Goal: Transaction & Acquisition: Purchase product/service

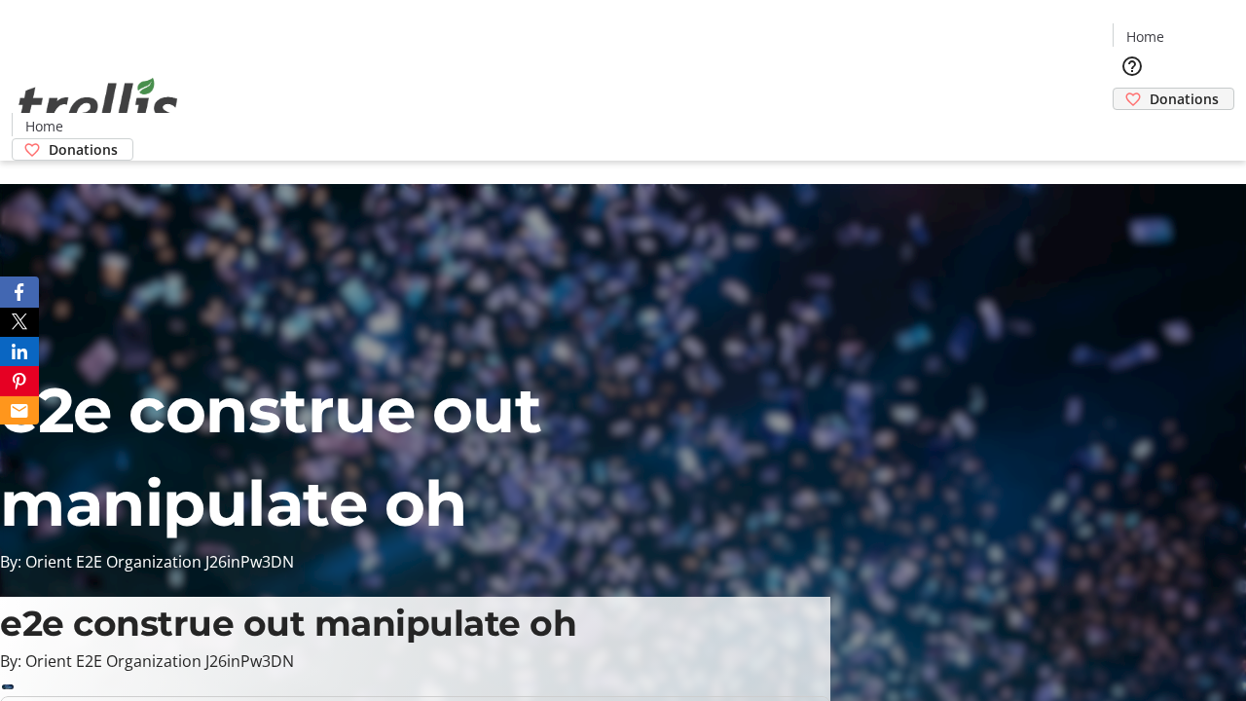
click at [1149, 89] on span "Donations" at bounding box center [1183, 99] width 69 height 20
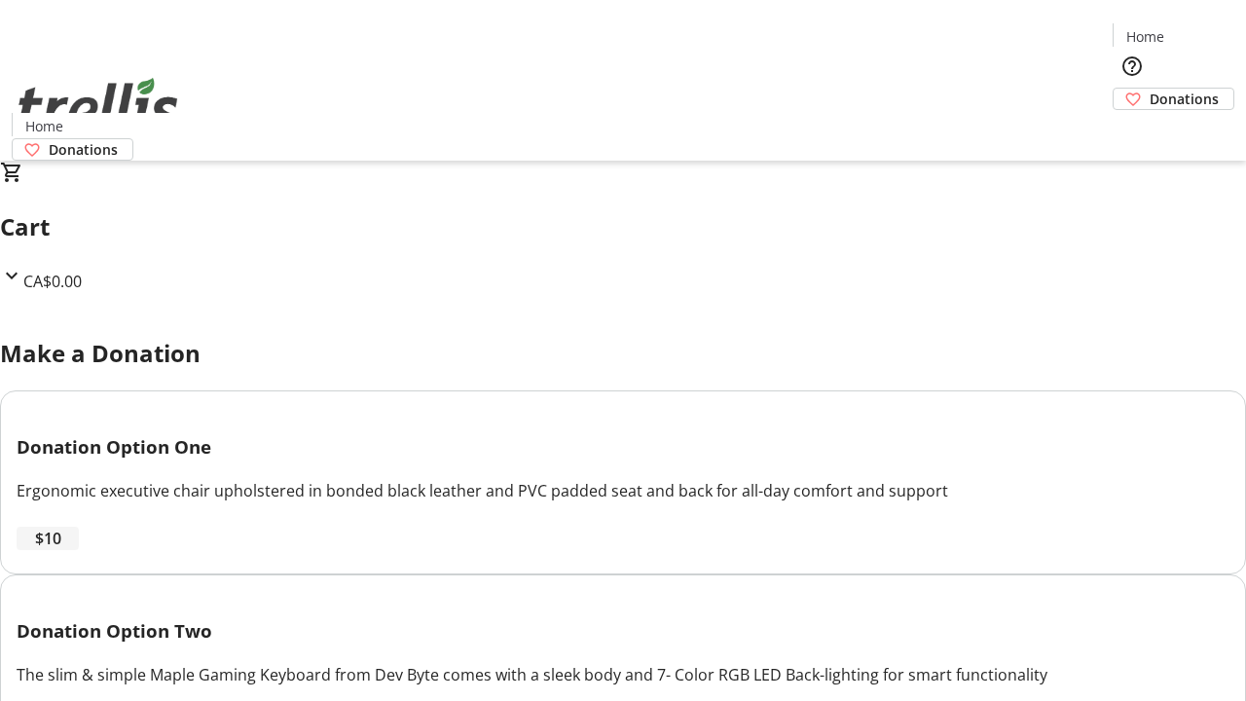
click at [61, 550] on span "$10" at bounding box center [48, 537] width 26 height 23
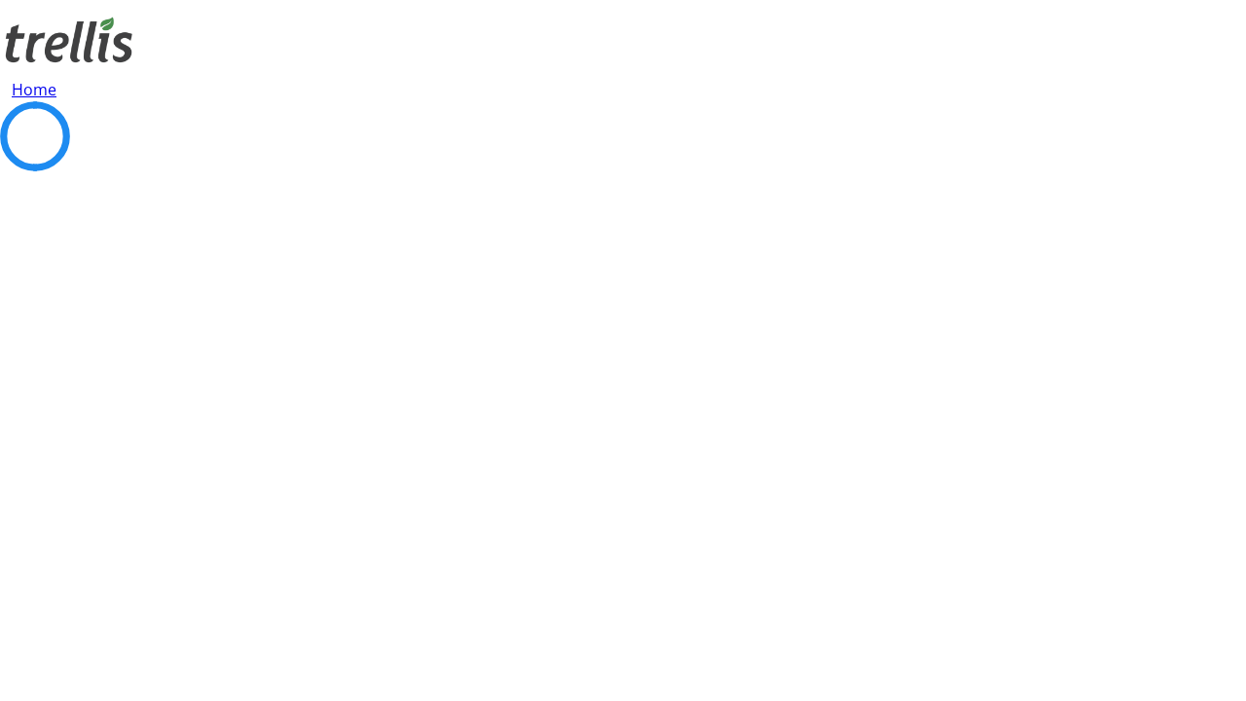
select select "CA"
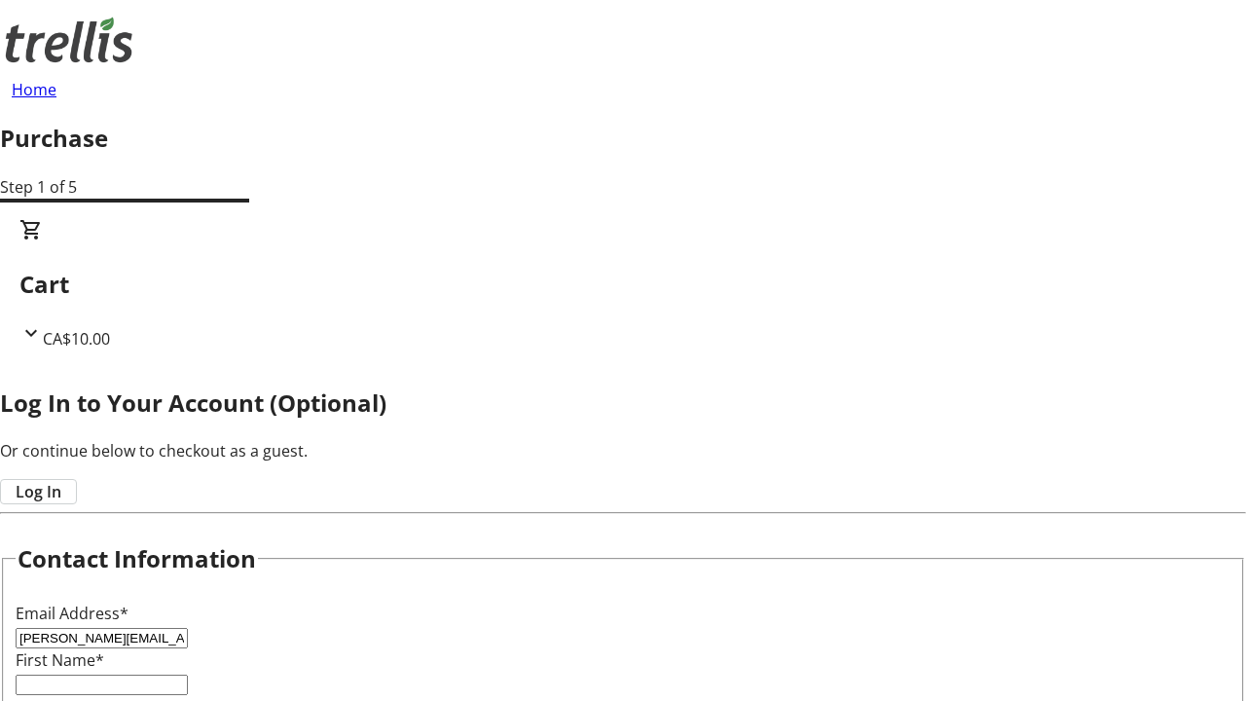
type input "[PERSON_NAME][EMAIL_ADDRESS][DOMAIN_NAME]"
type input "[PERSON_NAME]"
type input "Wuckert"
type input "[STREET_ADDRESS][PERSON_NAME]"
type input "Kelowna"
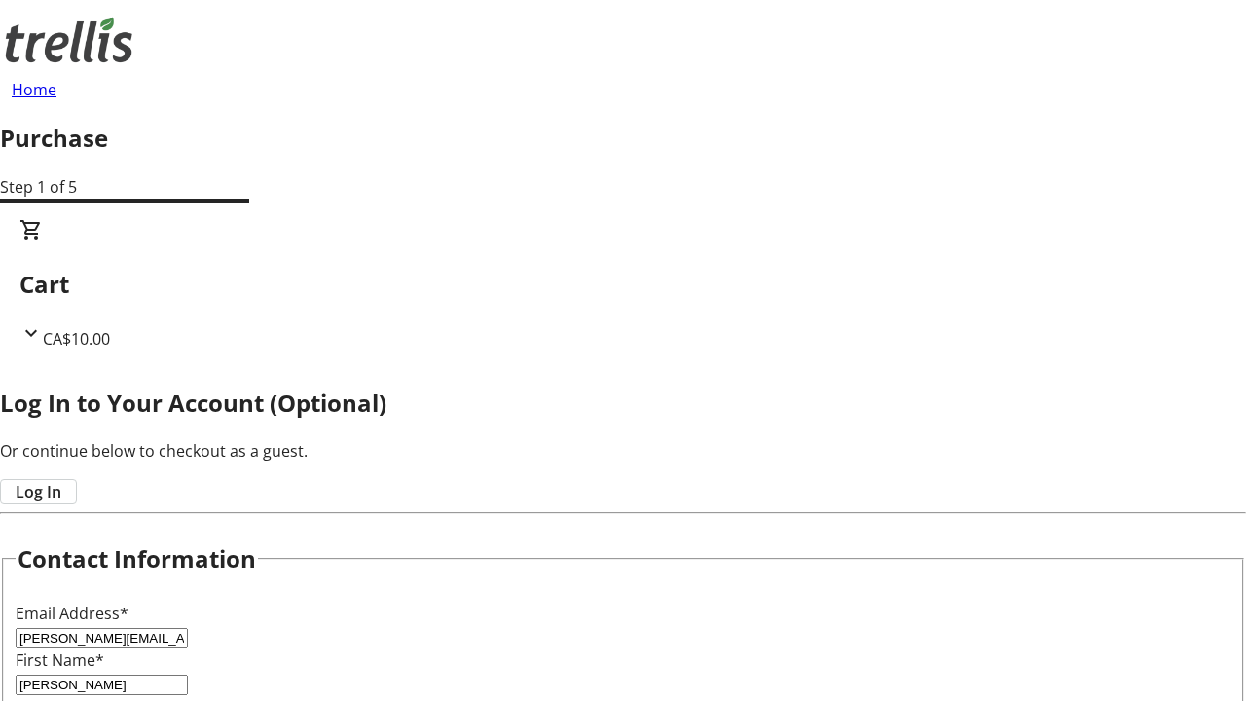
select select "BC"
type input "Kelowna"
type input "V1Y 0C2"
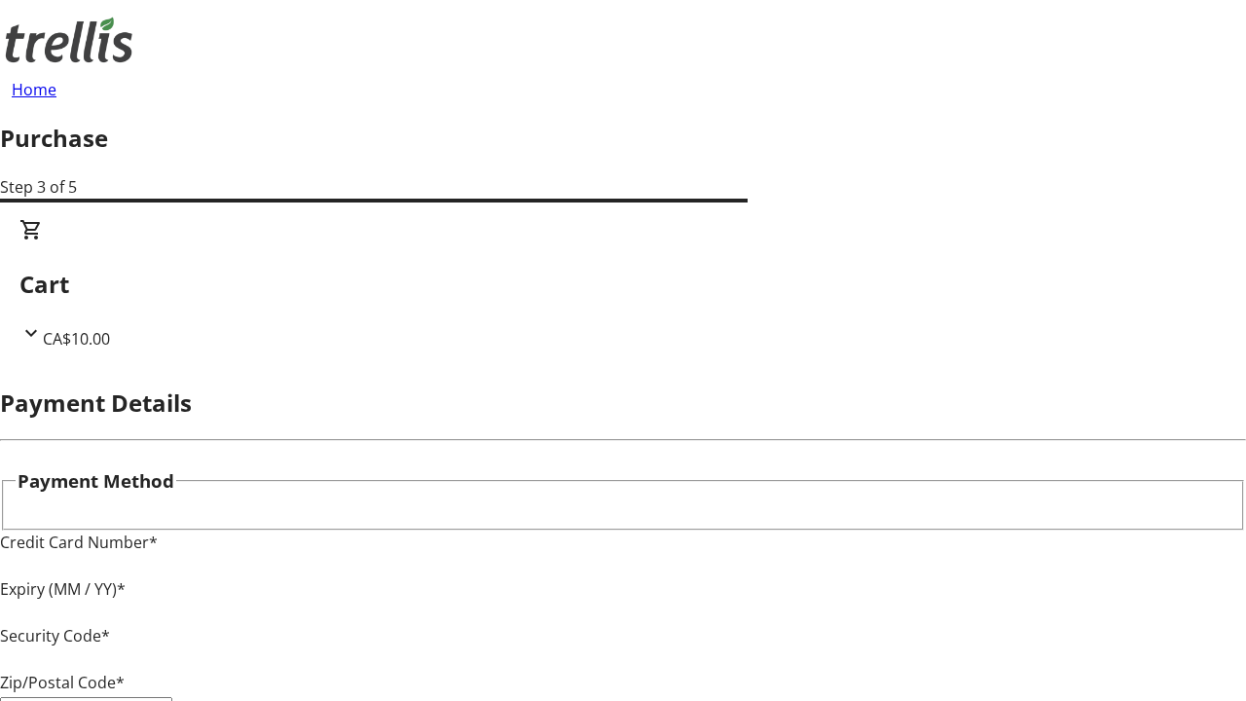
type input "V1Y 0C2"
